Goal: Transaction & Acquisition: Purchase product/service

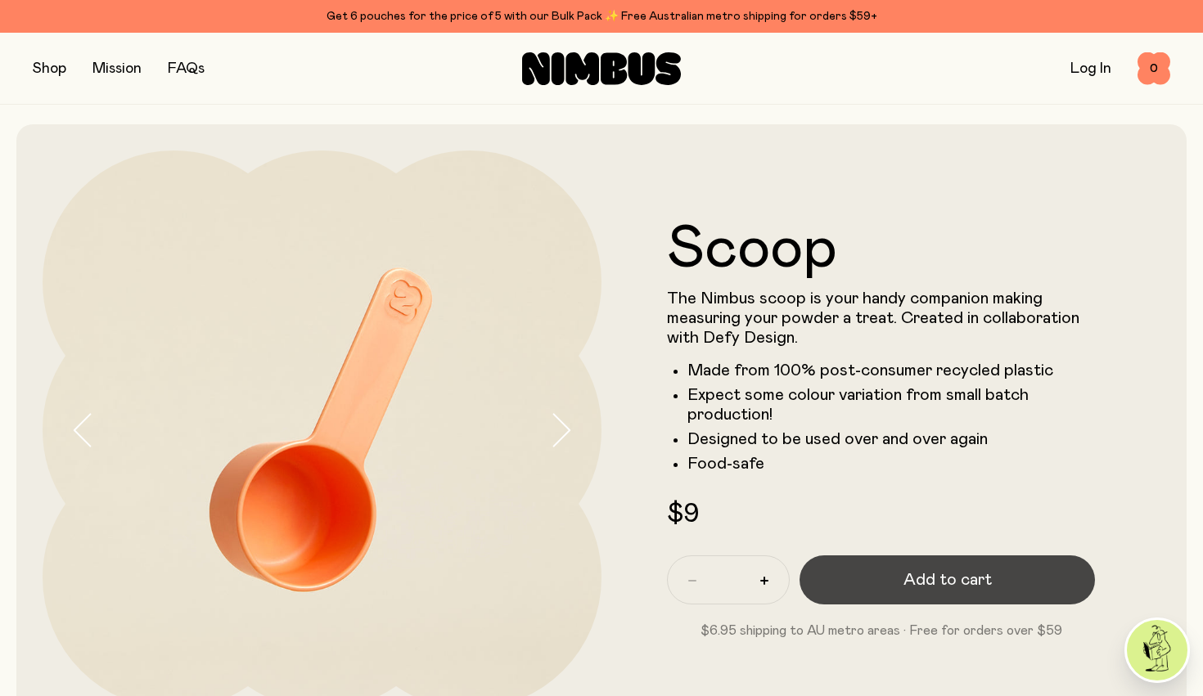
click at [937, 581] on span "Add to cart" at bounding box center [947, 580] width 88 height 23
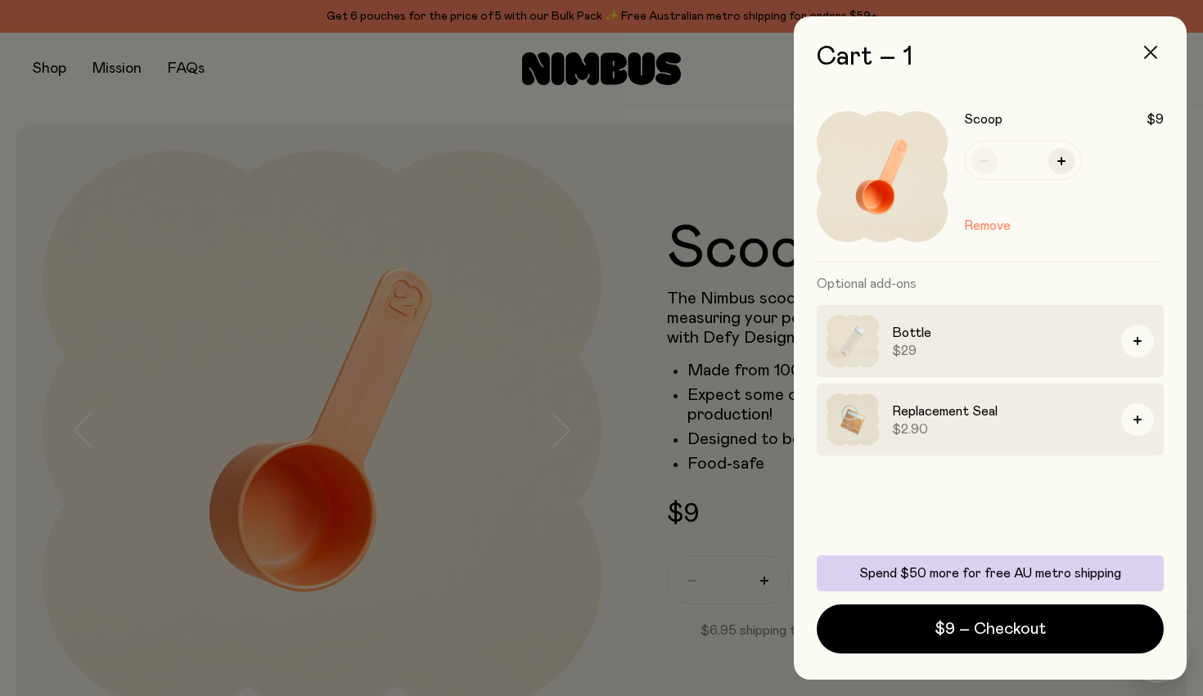
click at [1154, 52] on icon "button" at bounding box center [1150, 52] width 13 height 13
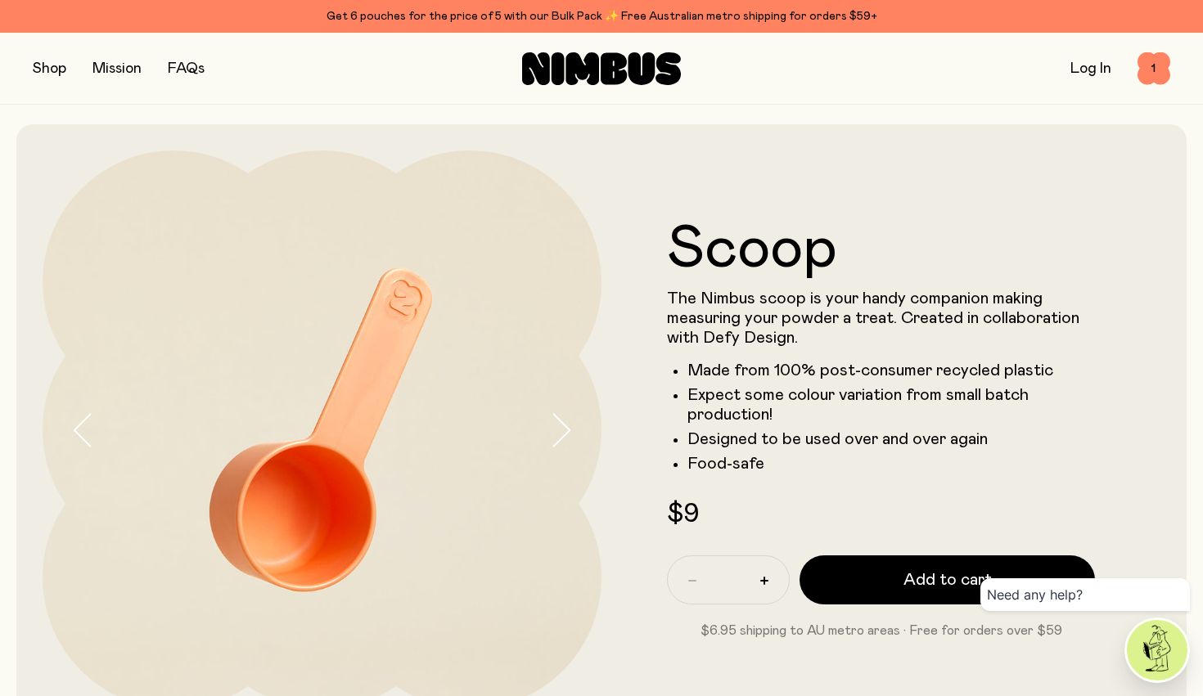
click at [58, 57] on button "button" at bounding box center [50, 68] width 34 height 23
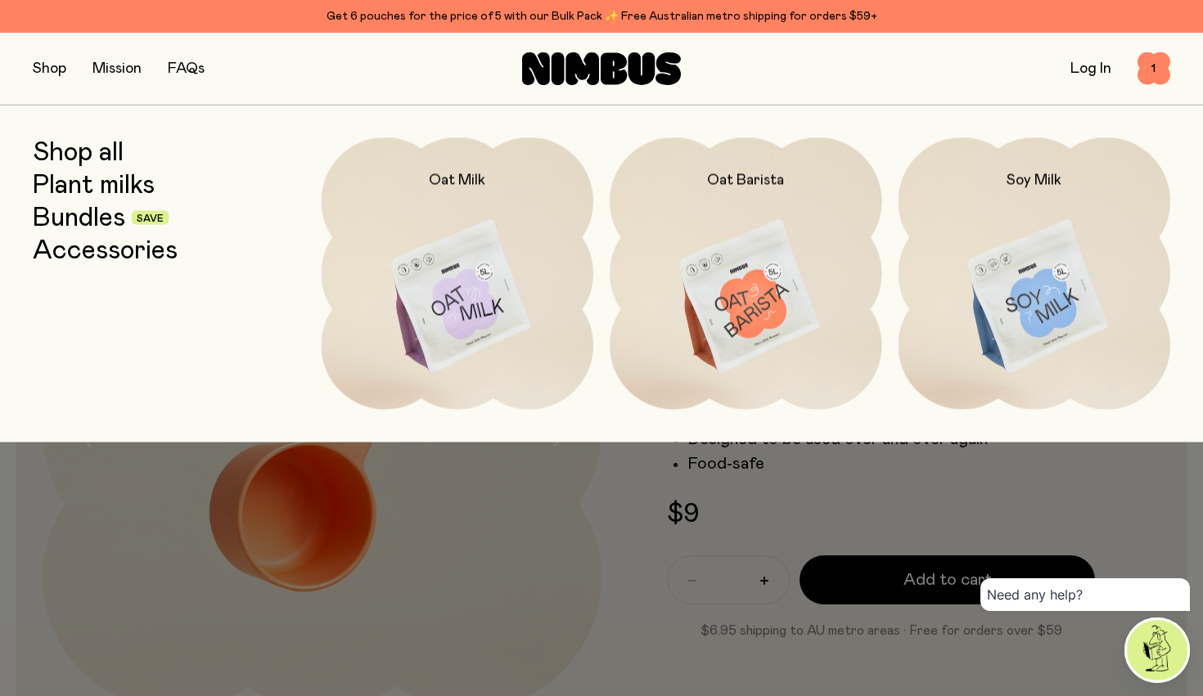
click at [96, 214] on link "Bundles" at bounding box center [79, 217] width 92 height 29
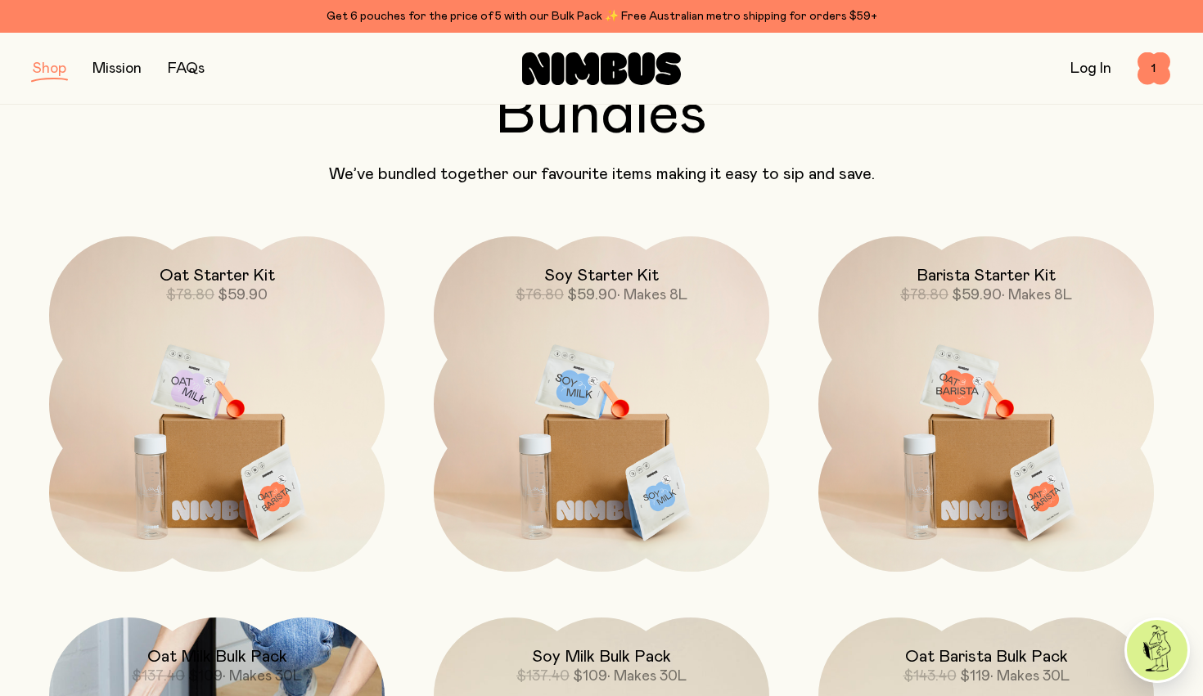
scroll to position [109, 0]
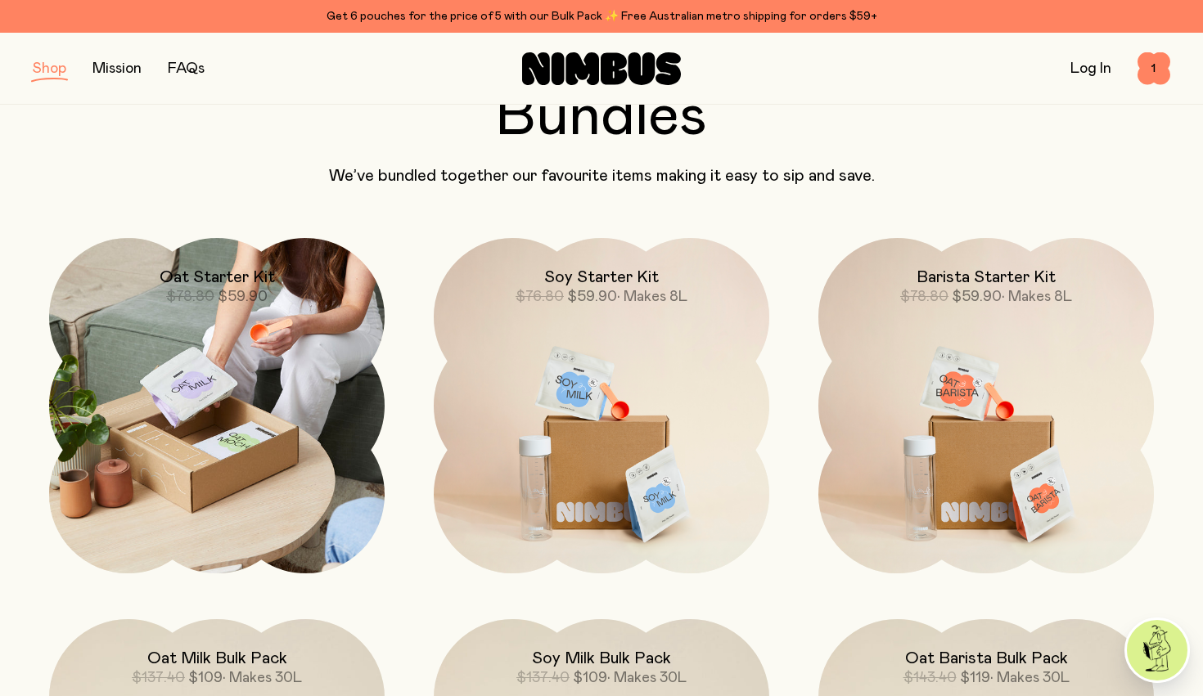
click at [237, 465] on img at bounding box center [216, 405] width 335 height 335
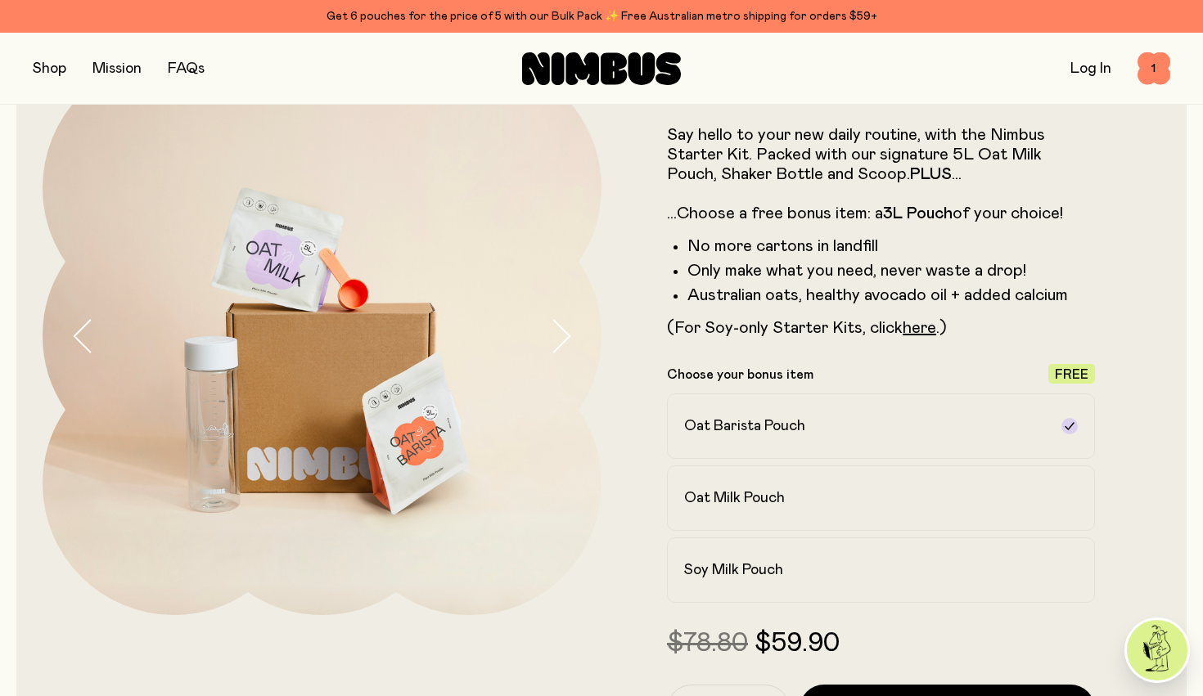
scroll to position [112, 0]
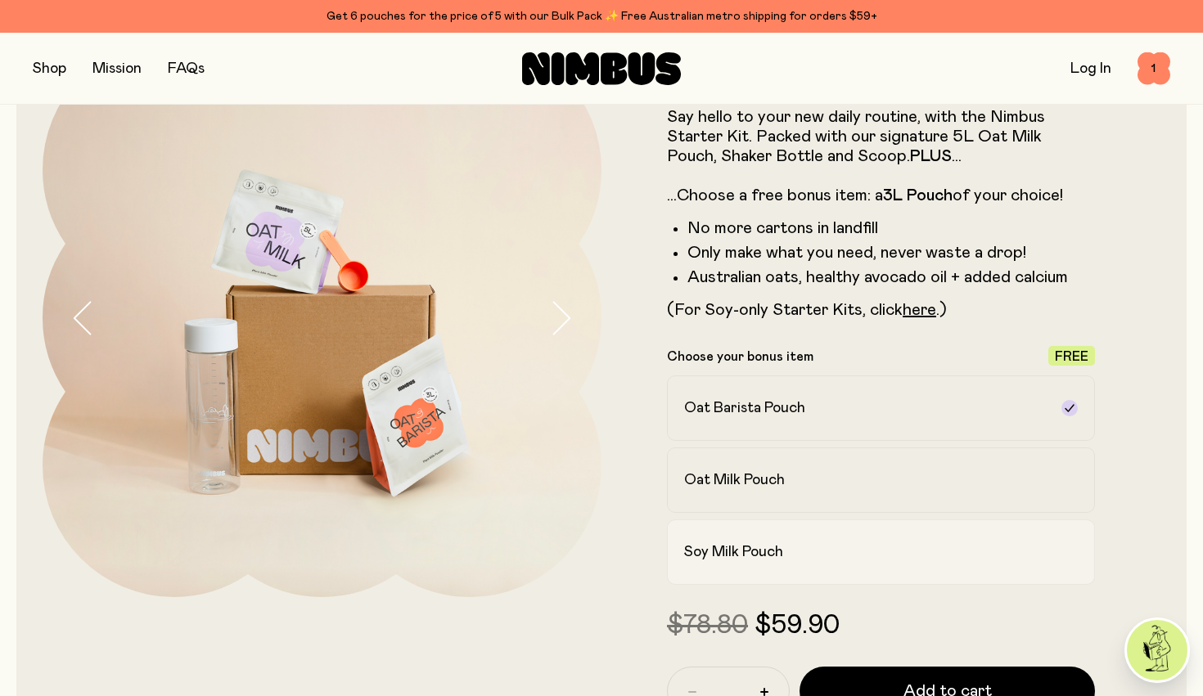
click at [749, 568] on label "Soy Milk Pouch" at bounding box center [881, 552] width 428 height 65
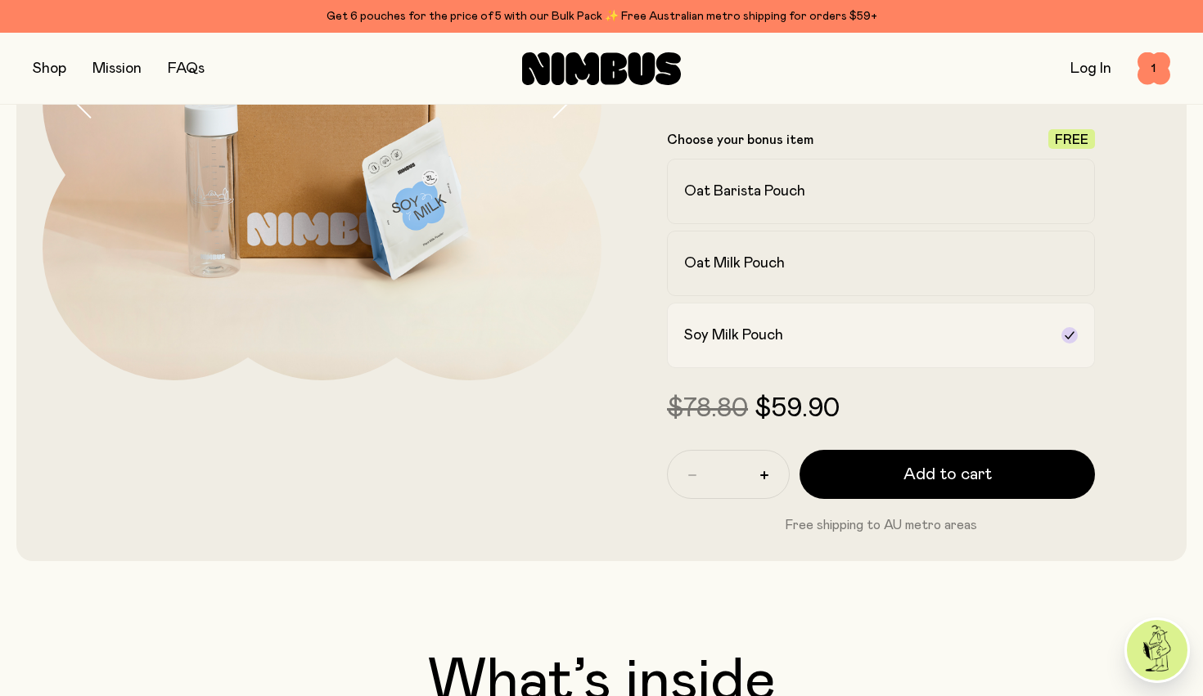
scroll to position [331, 0]
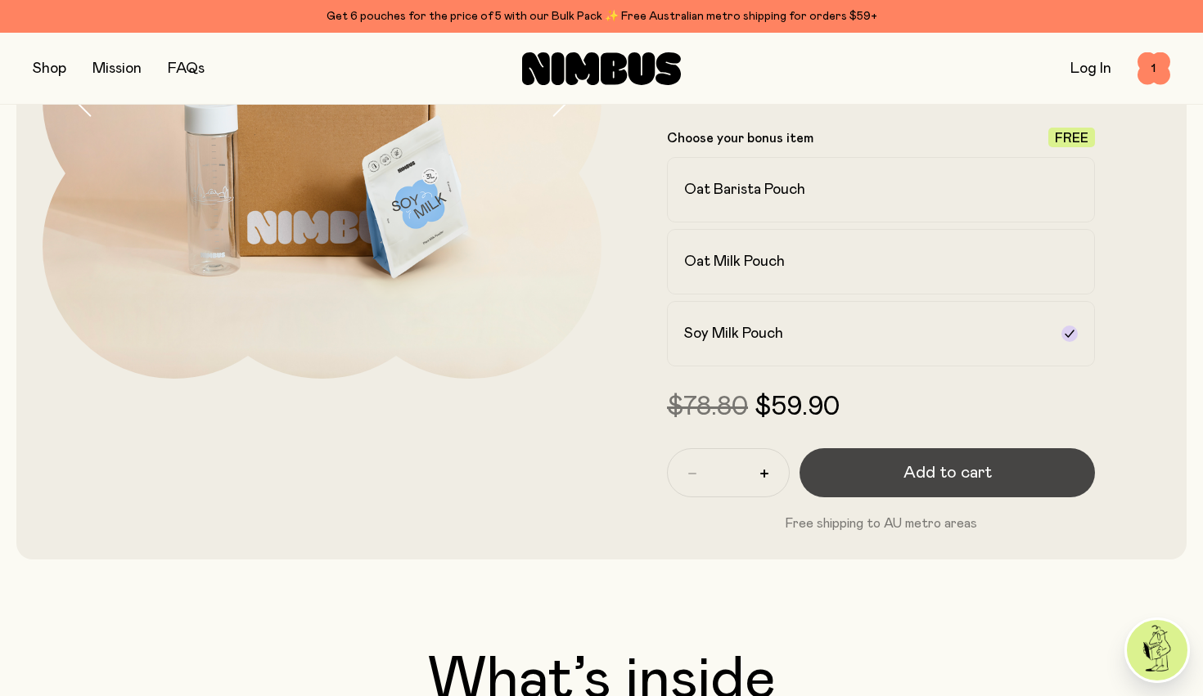
click at [942, 468] on span "Add to cart" at bounding box center [947, 472] width 88 height 23
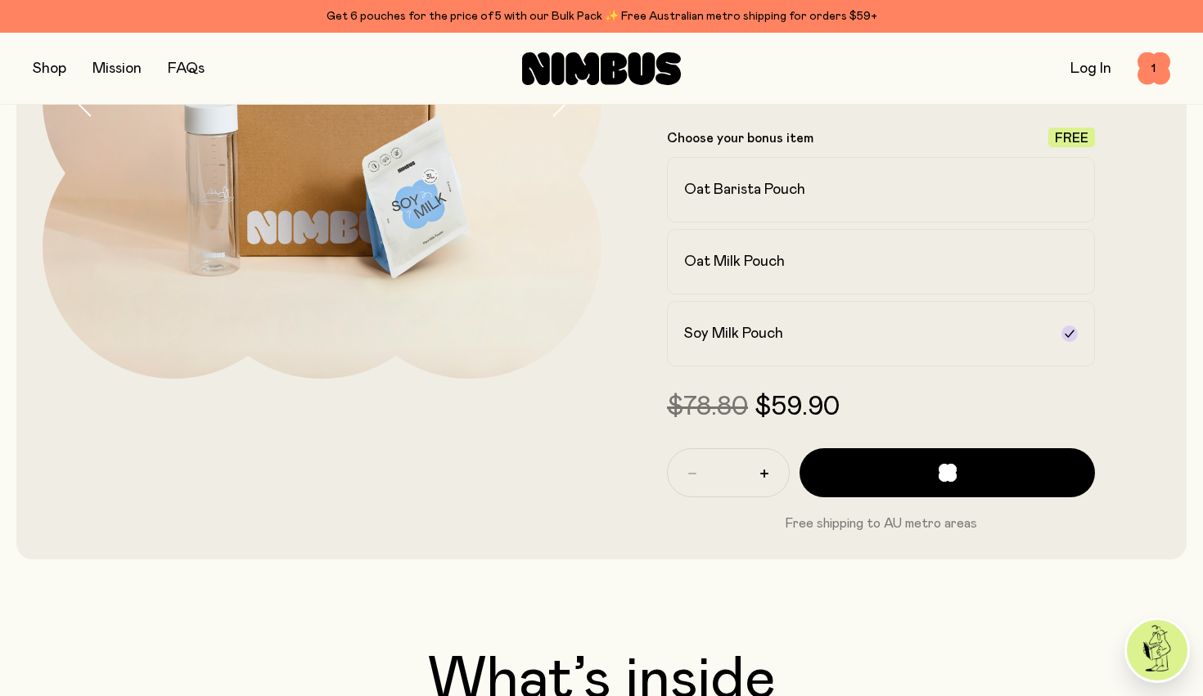
scroll to position [0, 0]
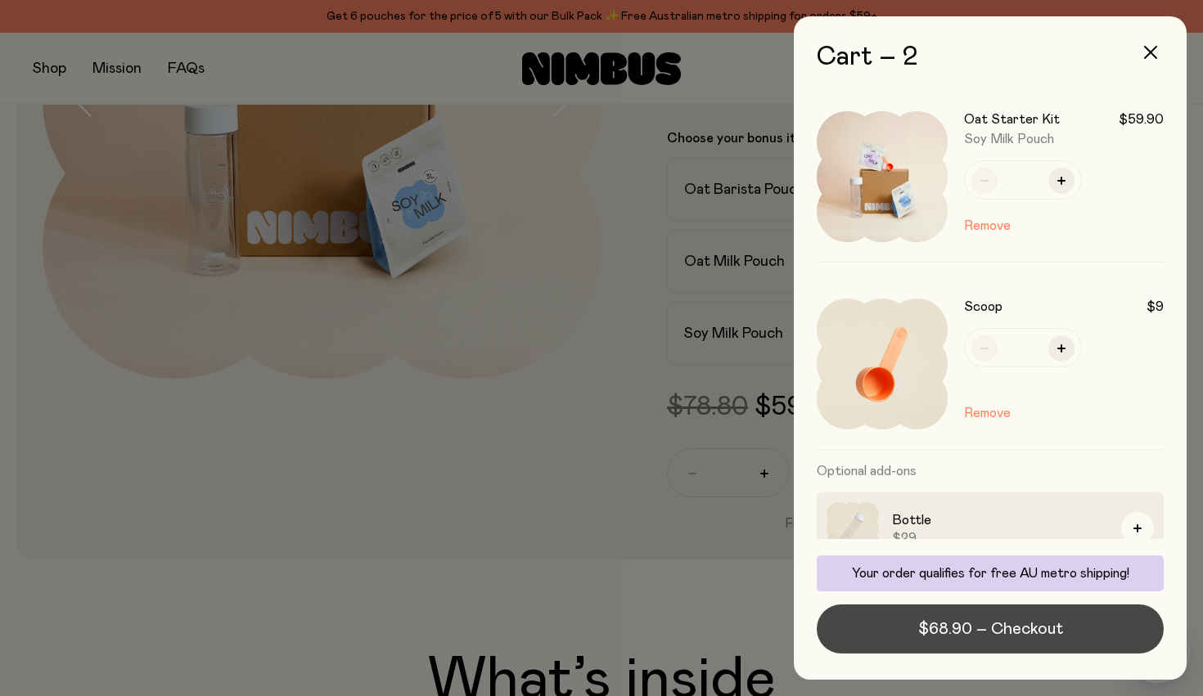
click at [985, 633] on span "$68.90 – Checkout" at bounding box center [990, 629] width 145 height 23
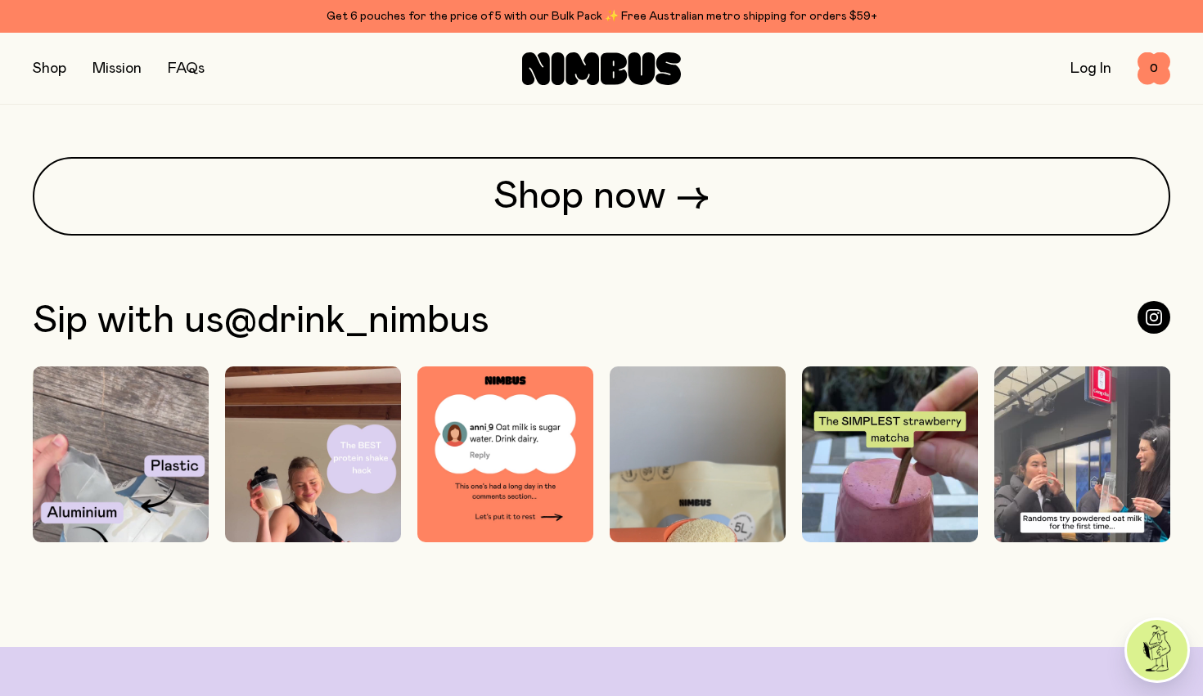
scroll to position [4145, 0]
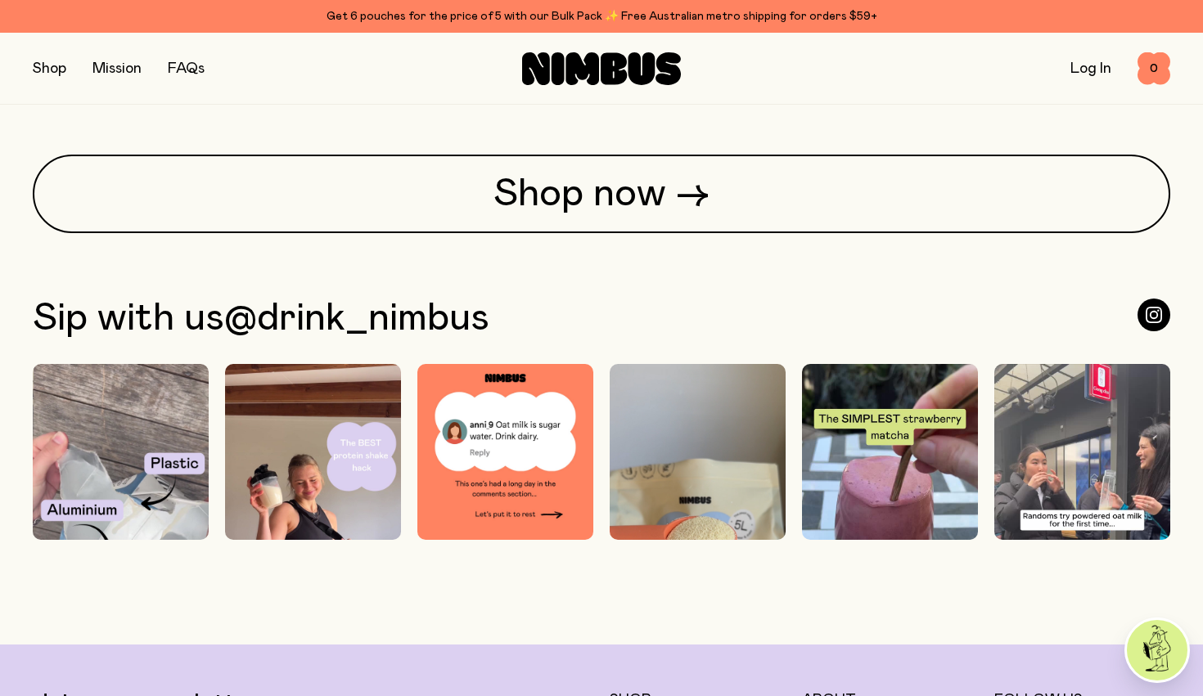
click at [516, 502] on img at bounding box center [505, 452] width 176 height 176
